Goal: Check status: Check status

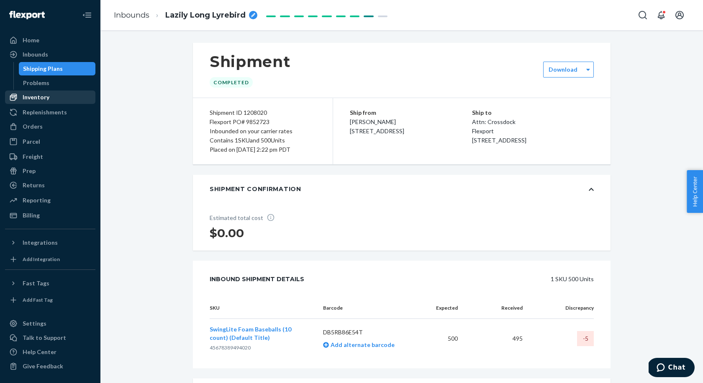
click at [39, 96] on div "Inventory" at bounding box center [36, 97] width 27 height 8
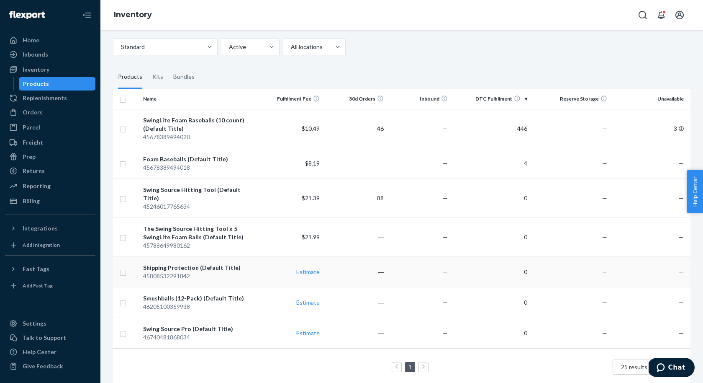
scroll to position [36, 0]
click at [224, 135] on div "45678389494020" at bounding box center [199, 136] width 113 height 8
